Goal: Transaction & Acquisition: Purchase product/service

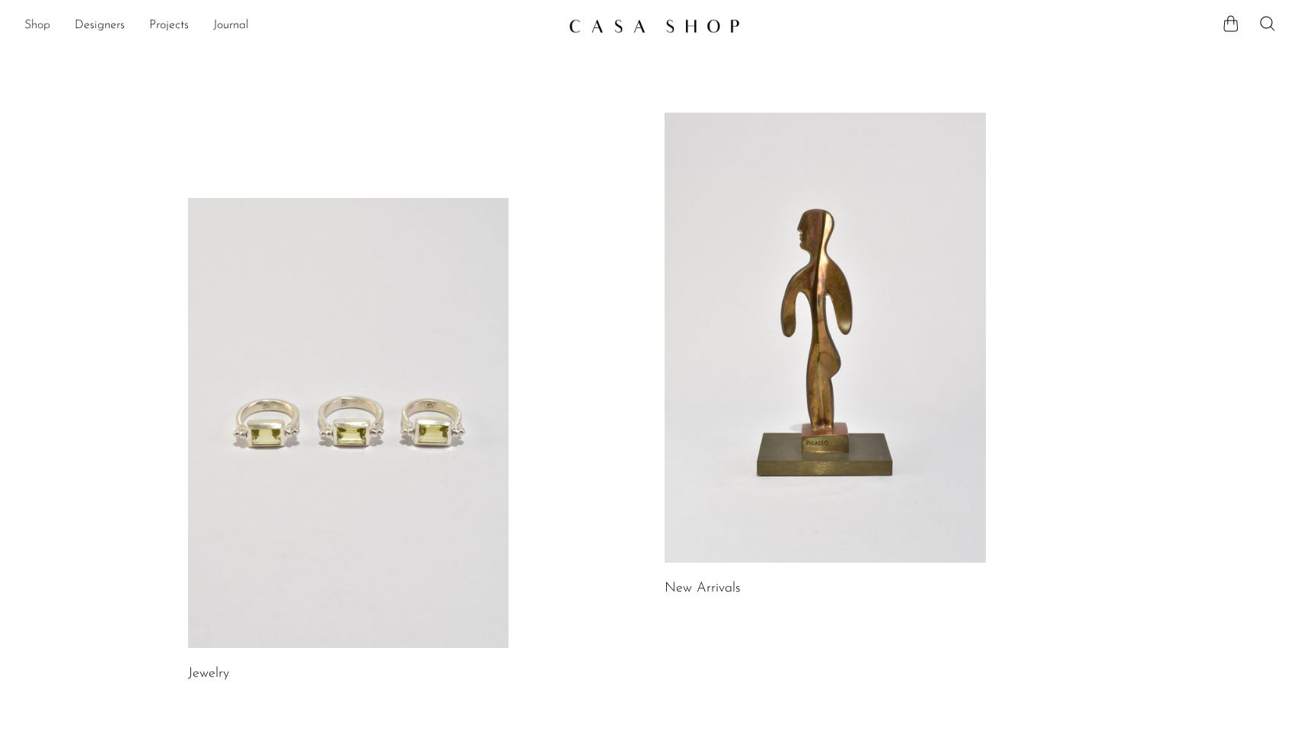
click at [27, 18] on link "Shop" at bounding box center [37, 26] width 26 height 20
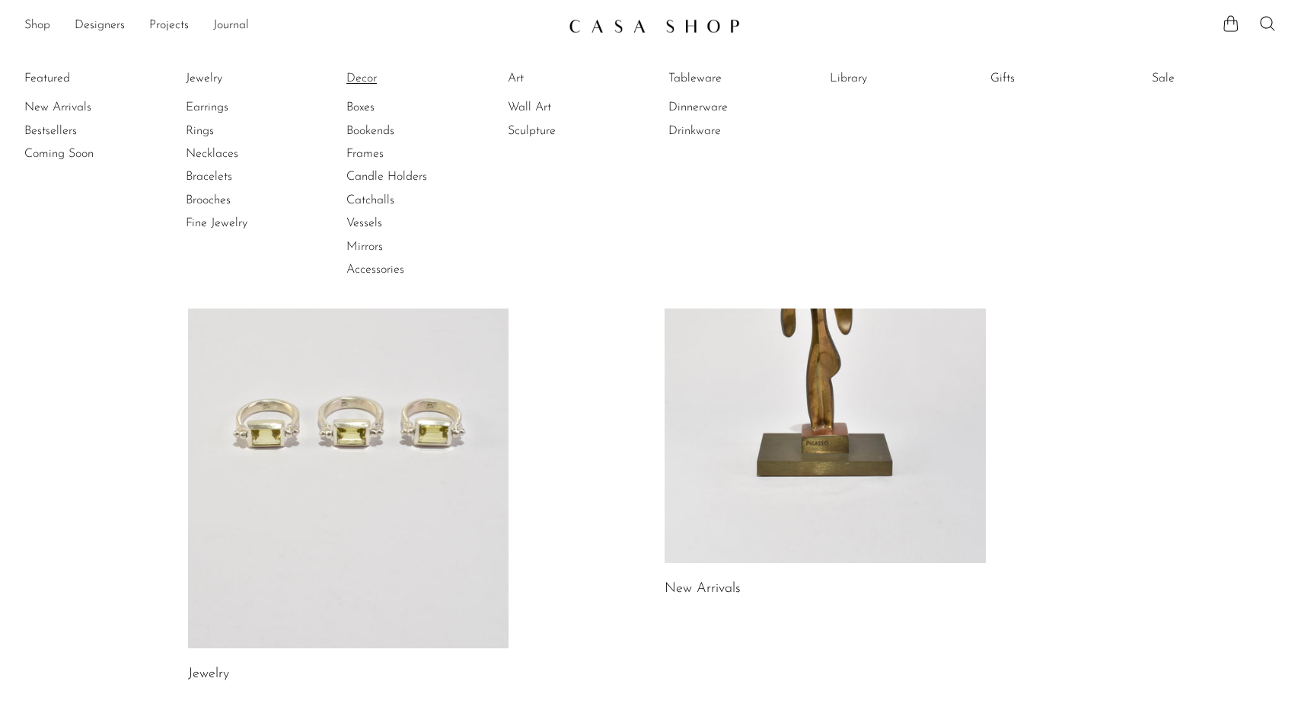
click at [363, 71] on link "Decor" at bounding box center [404, 78] width 114 height 17
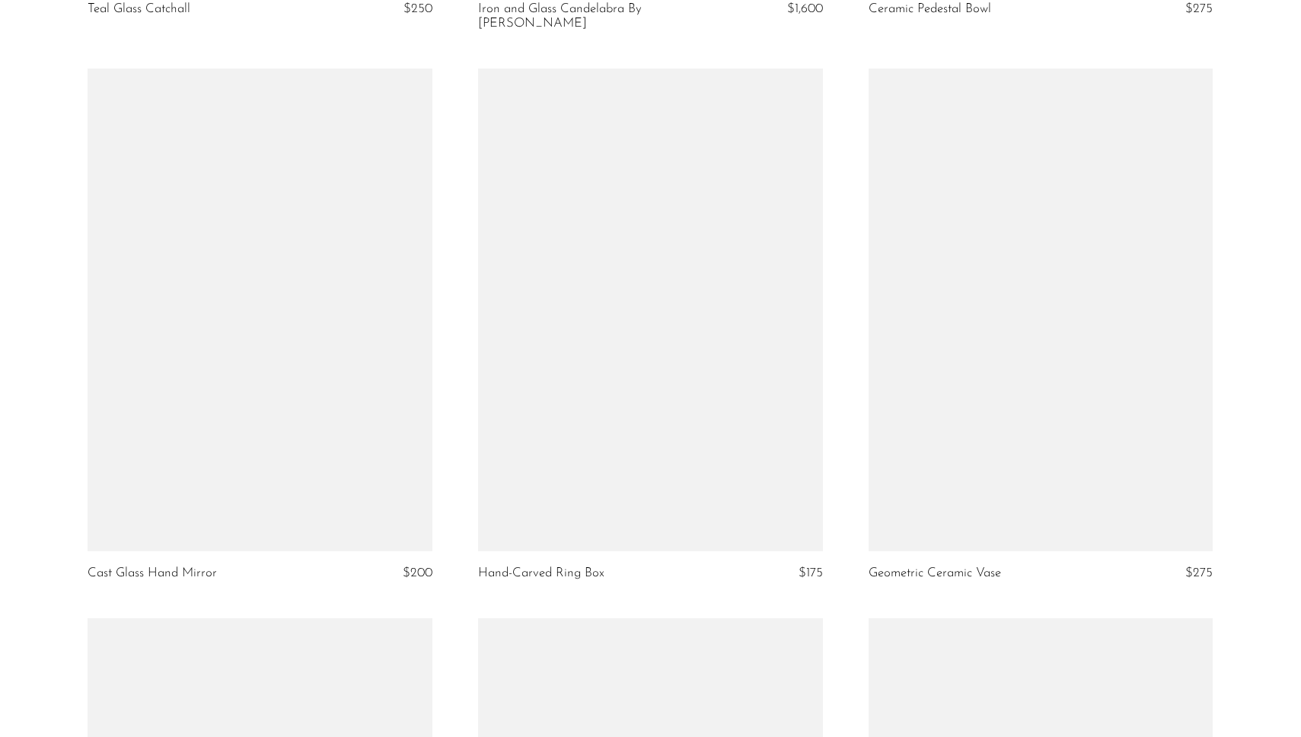
scroll to position [3451, 0]
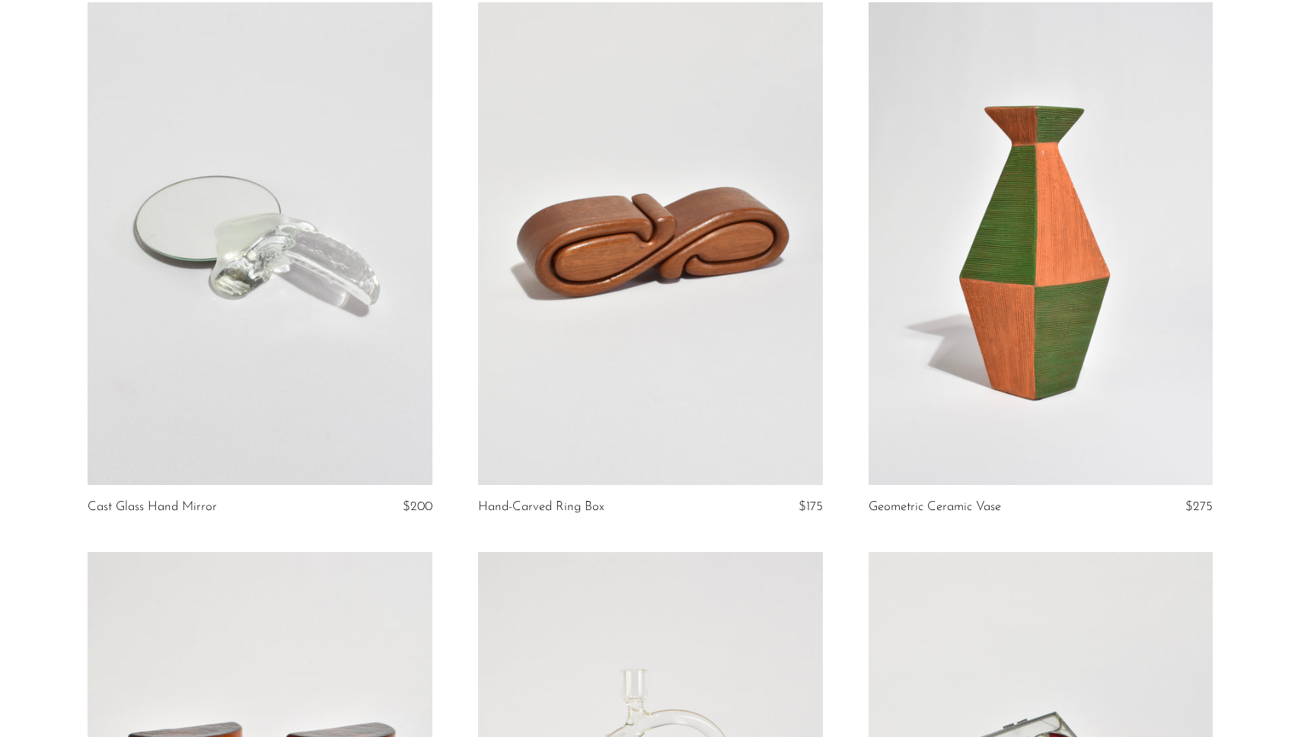
click at [667, 279] on link at bounding box center [650, 243] width 345 height 483
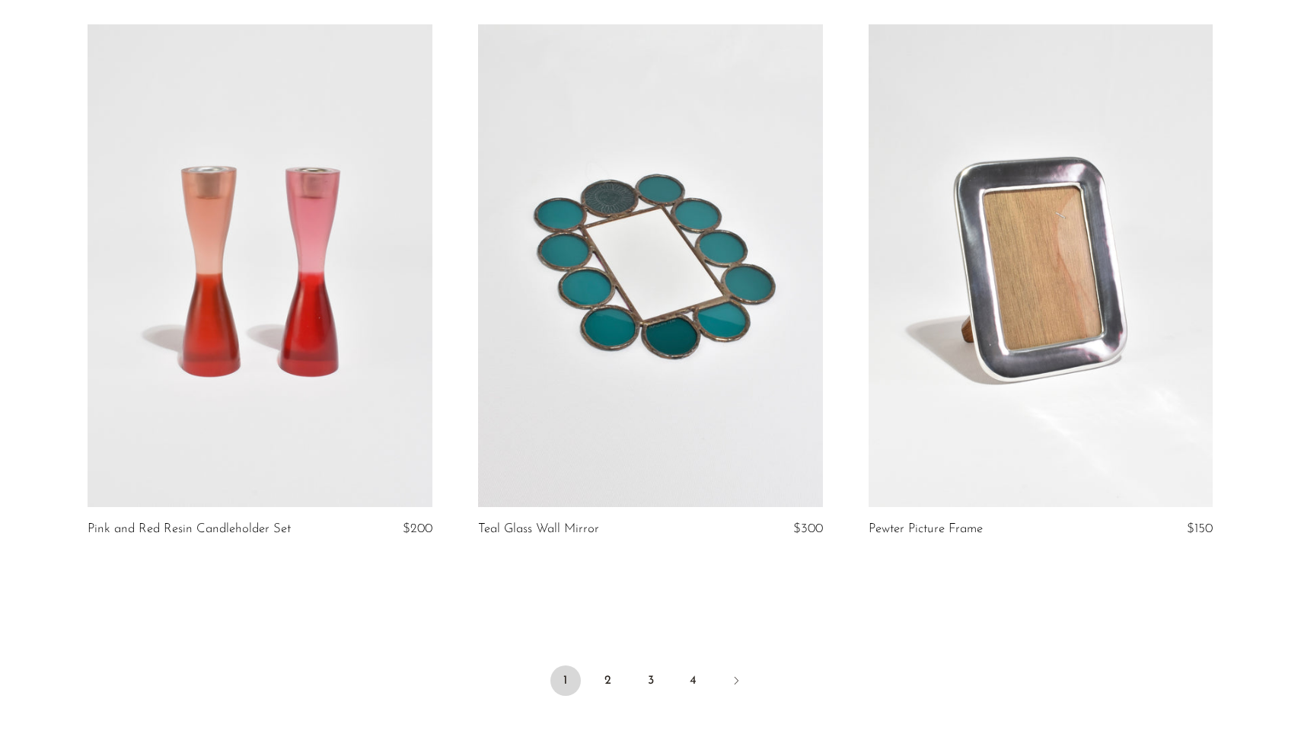
scroll to position [6181, 0]
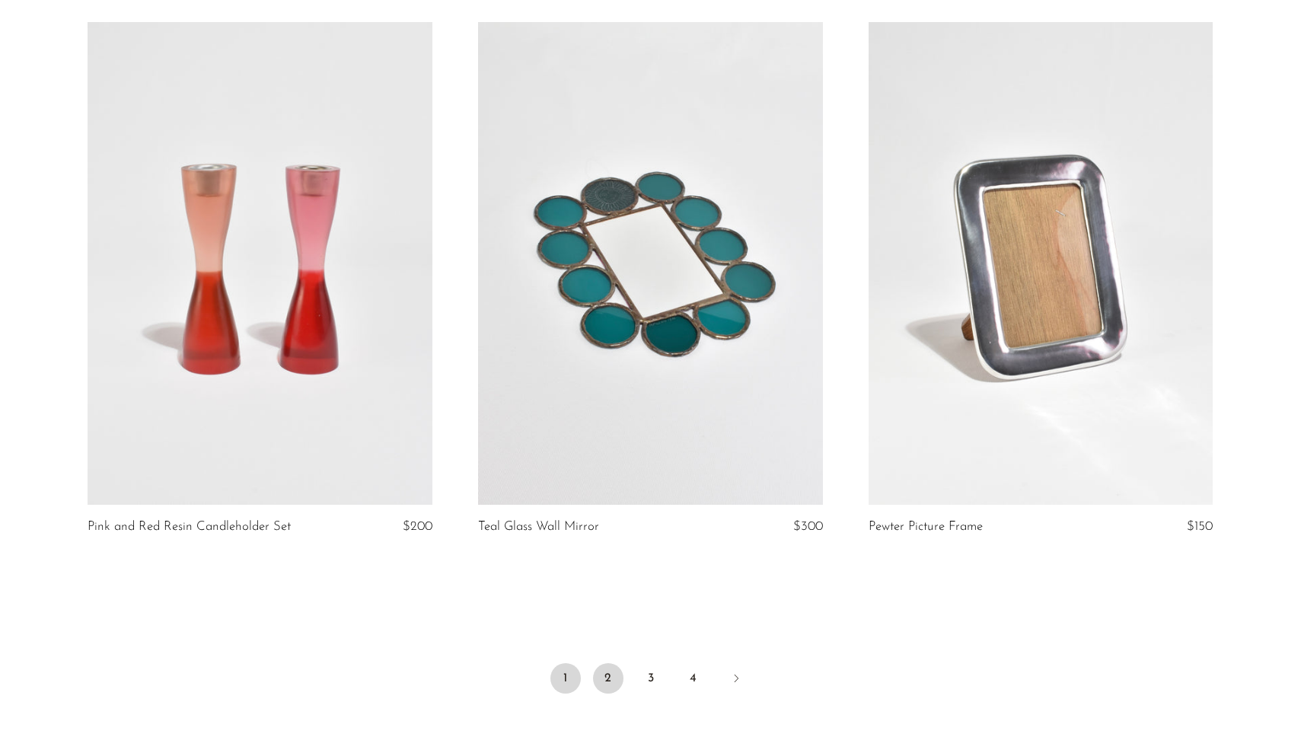
click at [612, 683] on link "2" at bounding box center [608, 678] width 30 height 30
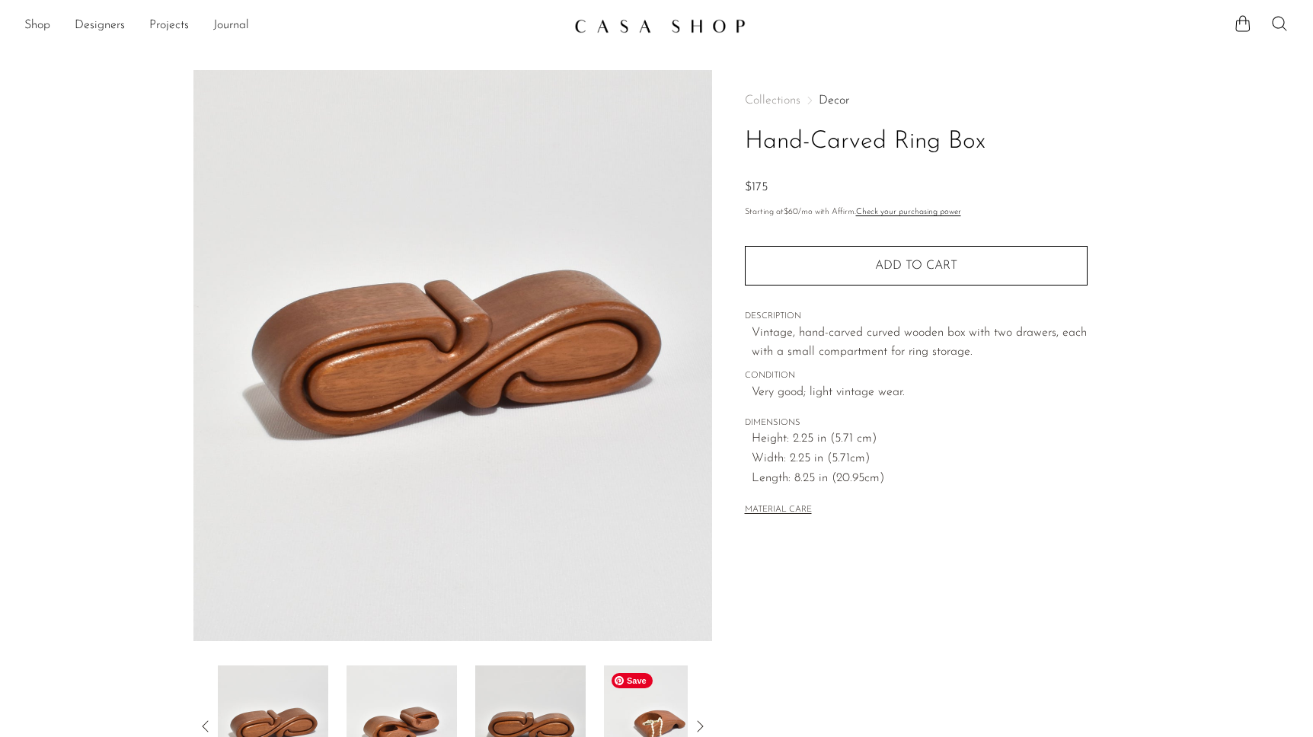
click at [640, 722] on img at bounding box center [659, 727] width 110 height 122
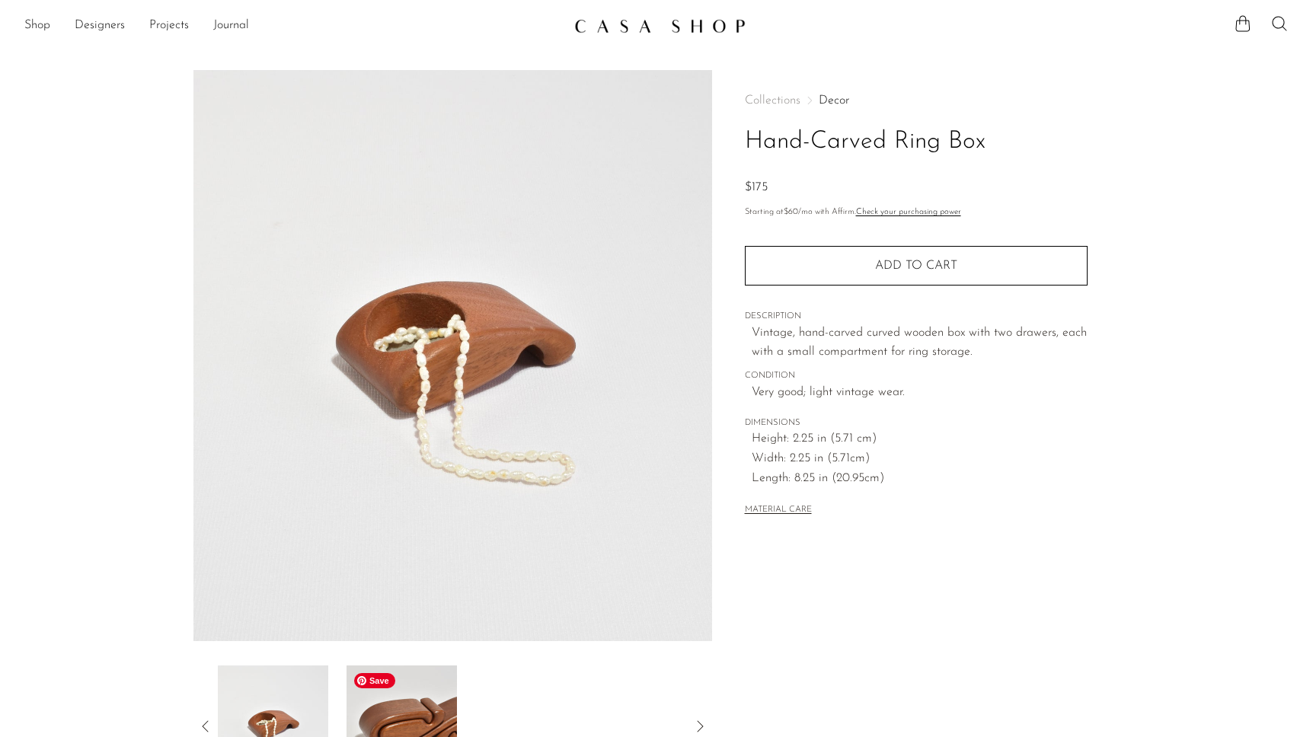
click at [361, 701] on img at bounding box center [402, 727] width 110 height 122
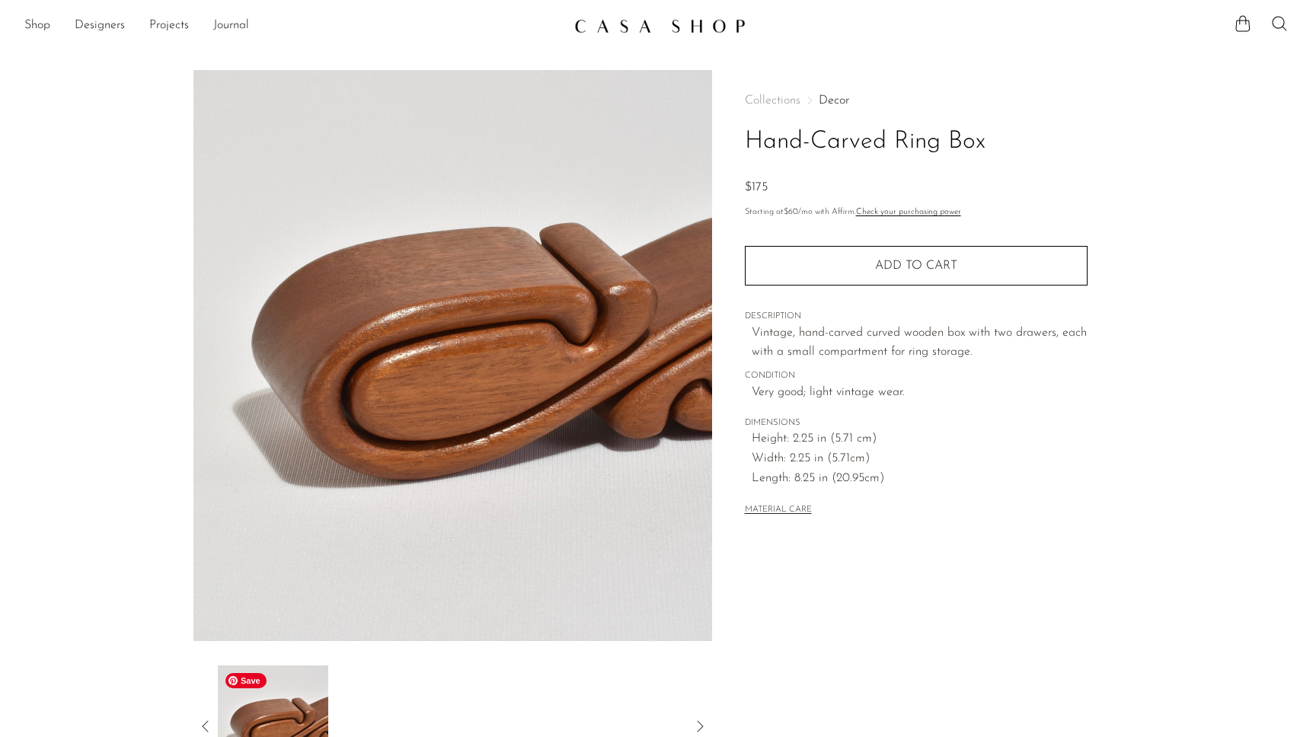
click at [254, 707] on img at bounding box center [273, 727] width 110 height 122
